Goal: Use online tool/utility

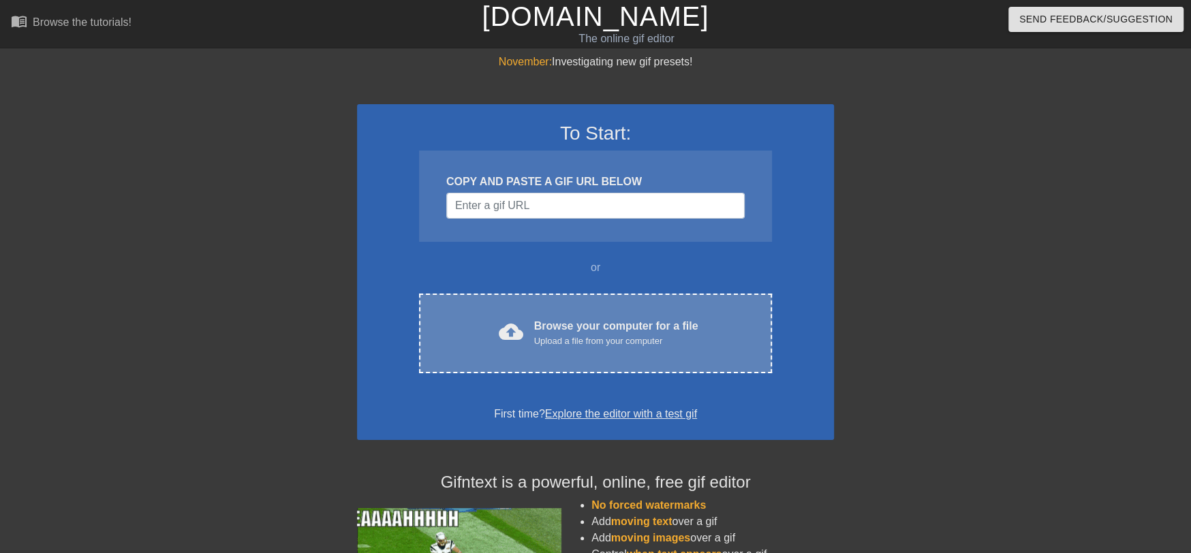
click at [620, 313] on div "cloud_upload Browse your computer for a file Upload a file from your computer C…" at bounding box center [595, 334] width 353 height 80
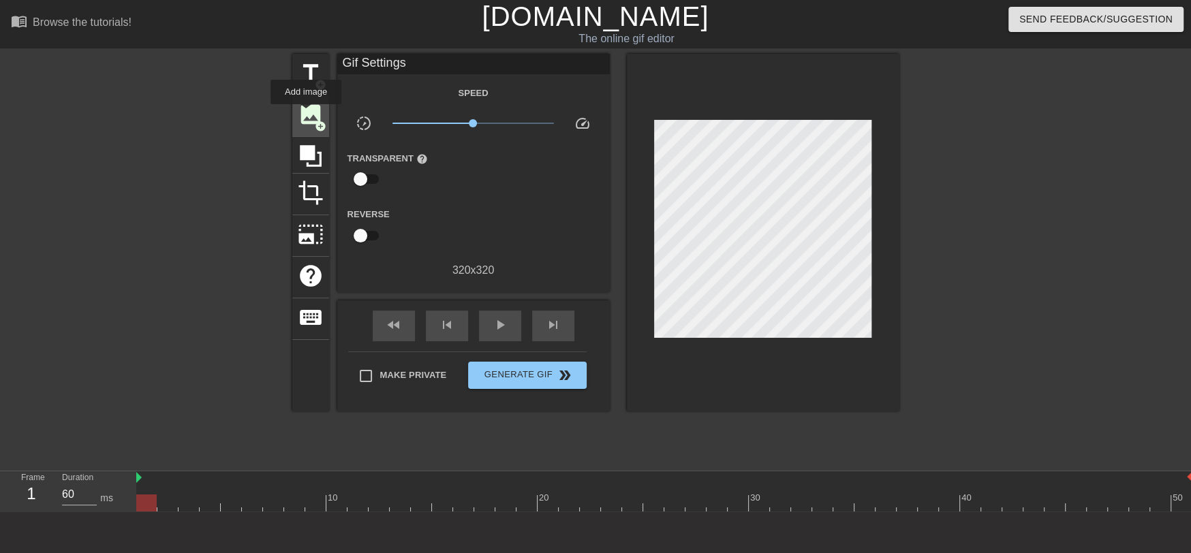
click at [306, 114] on span "image" at bounding box center [311, 114] width 26 height 26
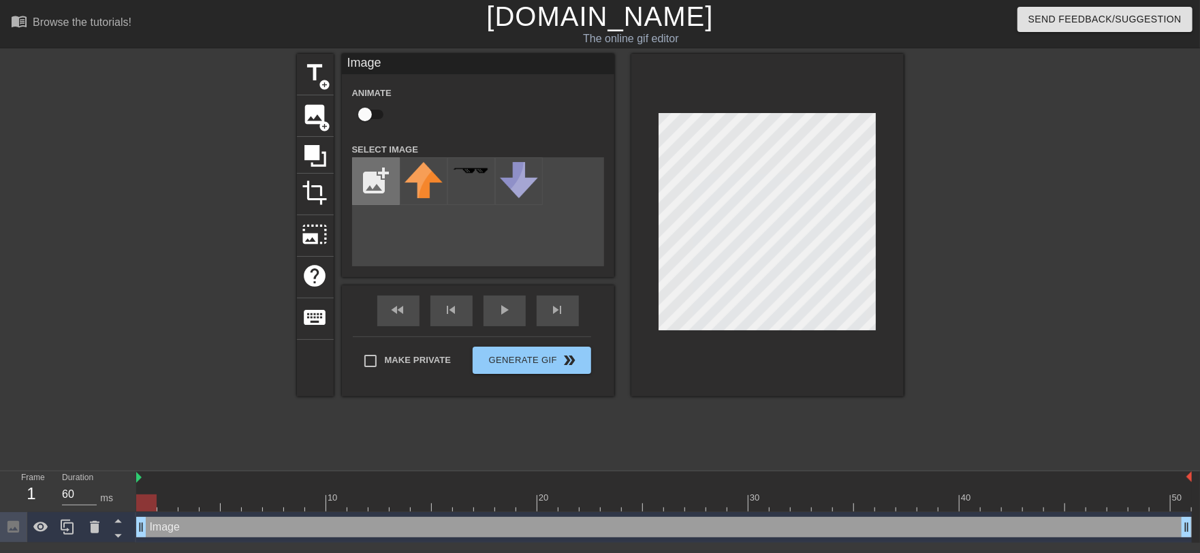
click at [363, 178] on input "file" at bounding box center [376, 181] width 46 height 46
type input "C:\fakepath\圖片1.png"
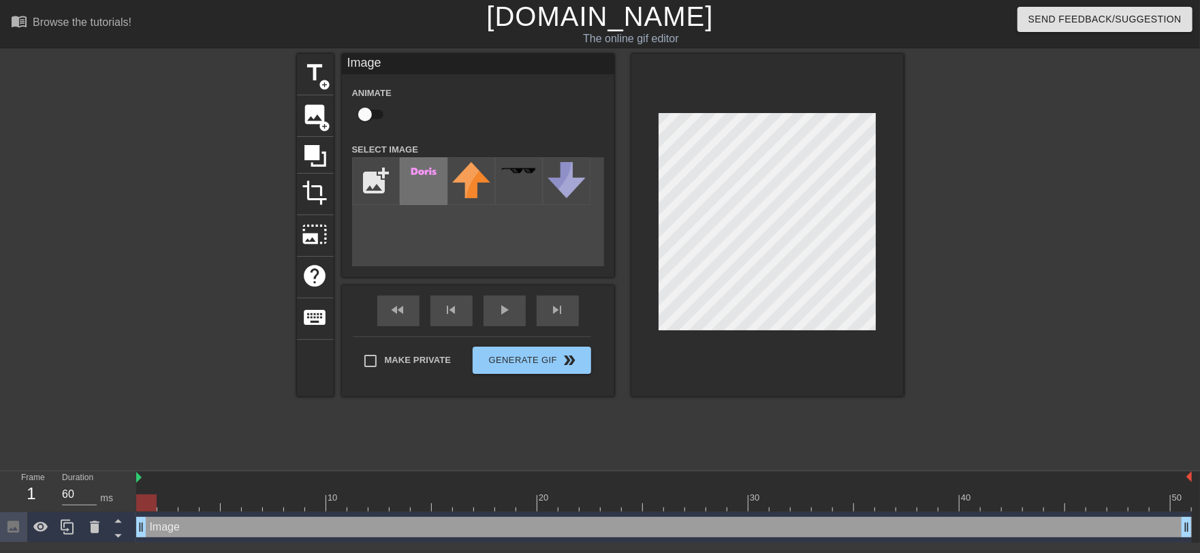
click at [420, 185] on div at bounding box center [424, 181] width 48 height 48
drag, startPoint x: 163, startPoint y: 499, endPoint x: 626, endPoint y: 373, distance: 480.2
click at [510, 468] on div "menu_book Browse the tutorials! [DOMAIN_NAME] The online gif editor Send Feedba…" at bounding box center [600, 271] width 1200 height 543
click at [720, 362] on div at bounding box center [767, 225] width 272 height 343
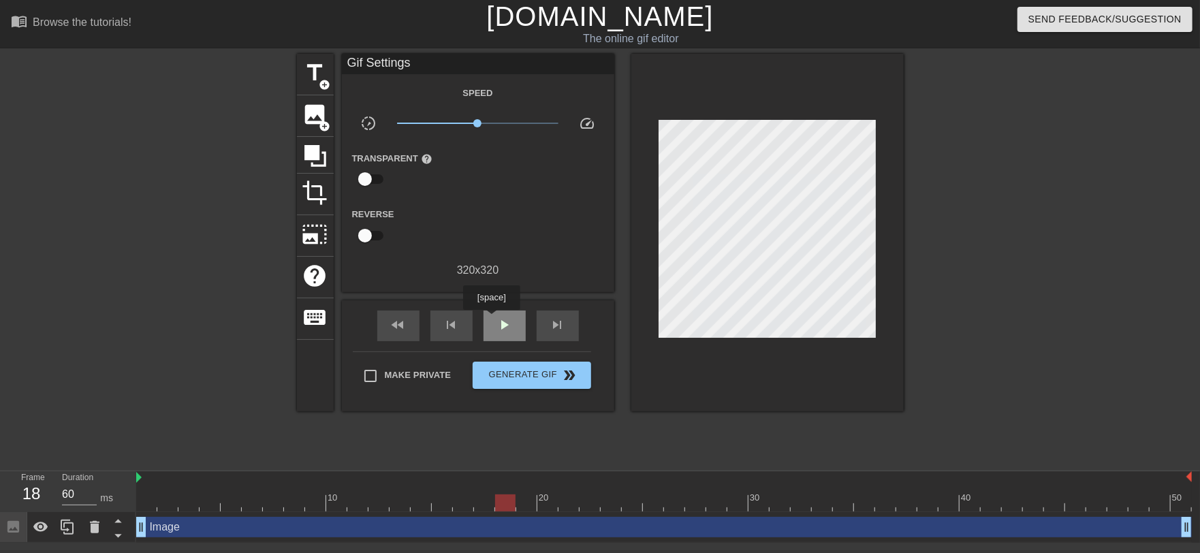
click at [491, 319] on div "play_arrow" at bounding box center [505, 326] width 42 height 31
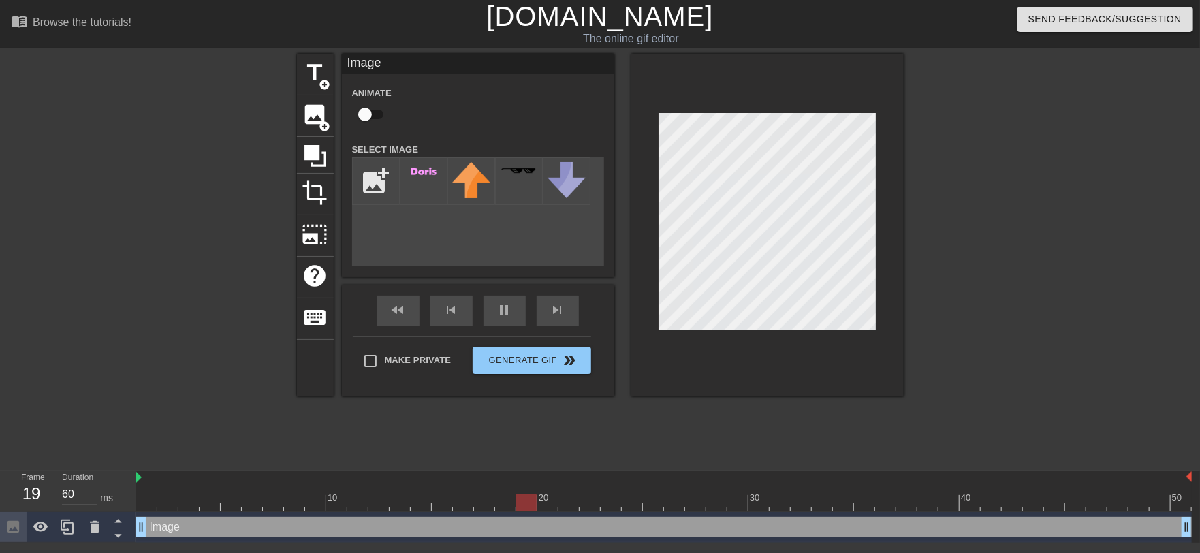
click at [1016, 324] on div at bounding box center [1022, 258] width 204 height 409
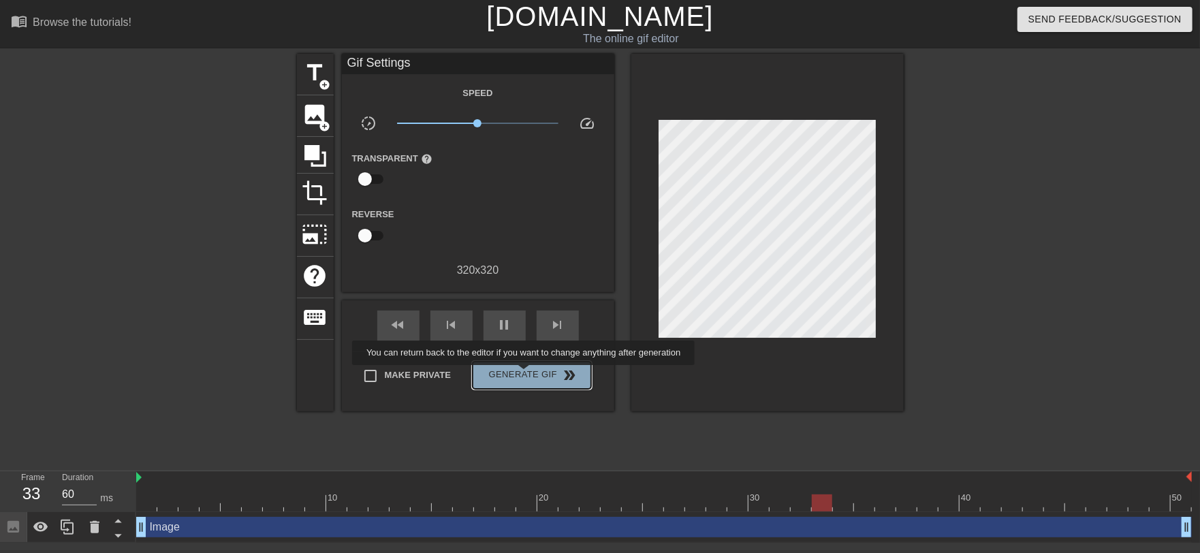
click at [525, 375] on span "Generate Gif double_arrow" at bounding box center [531, 375] width 107 height 16
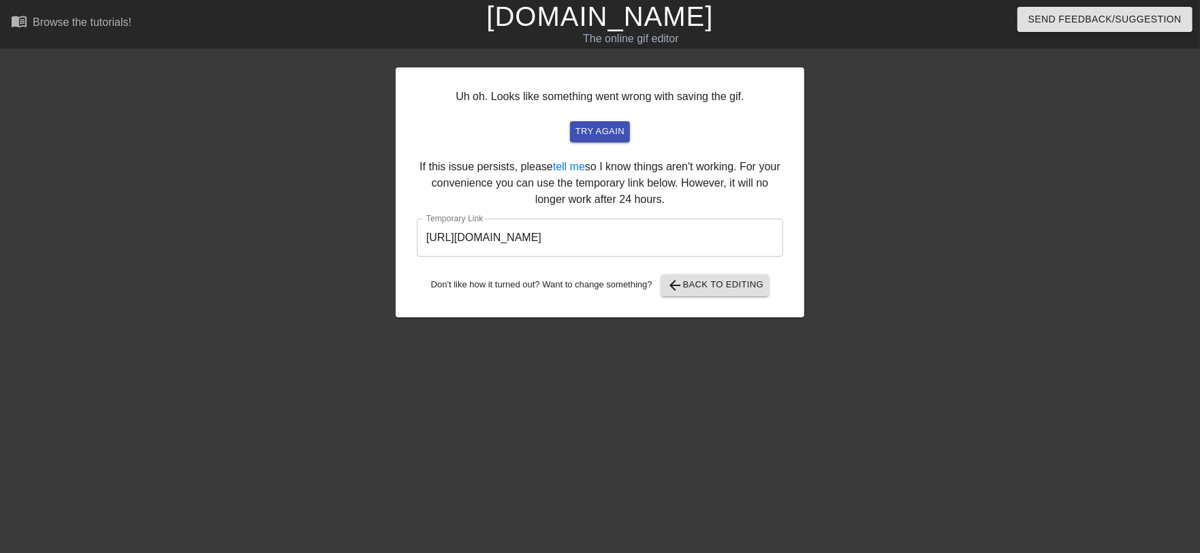
click at [265, 298] on div at bounding box center [277, 258] width 204 height 409
drag, startPoint x: 712, startPoint y: 245, endPoint x: 352, endPoint y: 239, distance: 359.7
click at [352, 239] on div "Uh oh. Looks like something went wrong with saving the gif. try again If this i…" at bounding box center [600, 258] width 1200 height 409
